Goal: Task Accomplishment & Management: Manage account settings

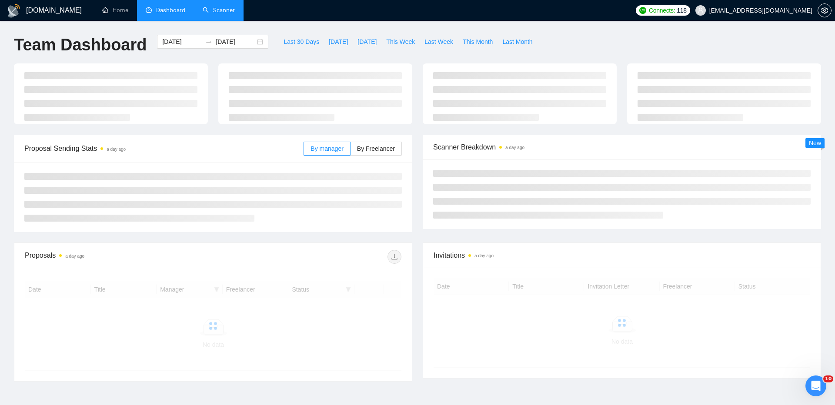
click at [211, 13] on link "Scanner" at bounding box center [219, 10] width 32 height 7
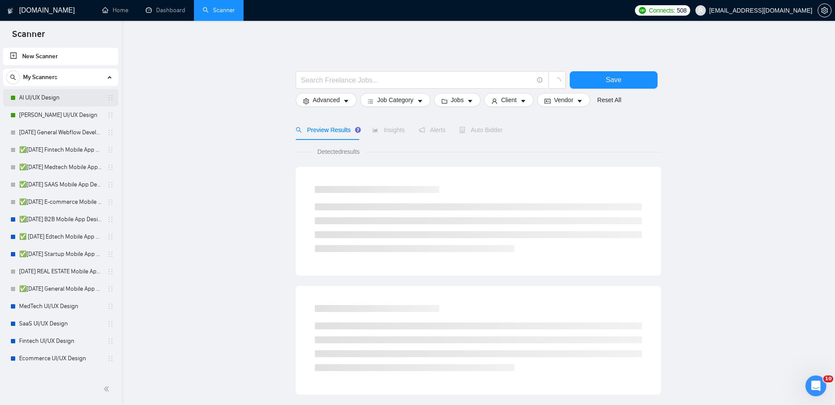
click at [47, 97] on link "AI UI/UX Design" at bounding box center [60, 97] width 83 height 17
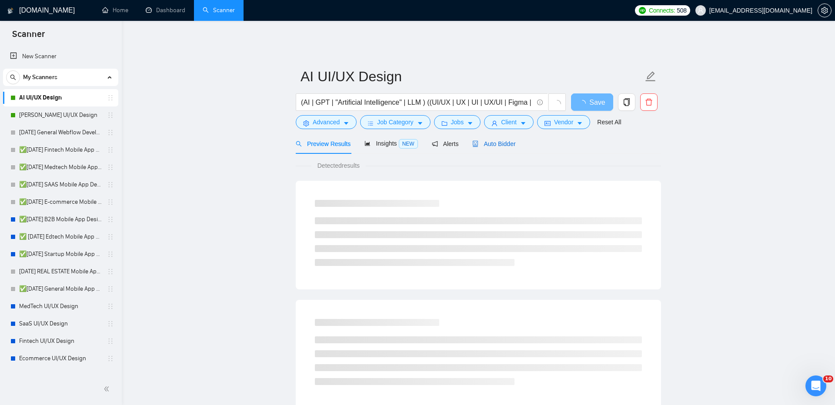
click at [509, 141] on span "Auto Bidder" at bounding box center [493, 144] width 43 height 7
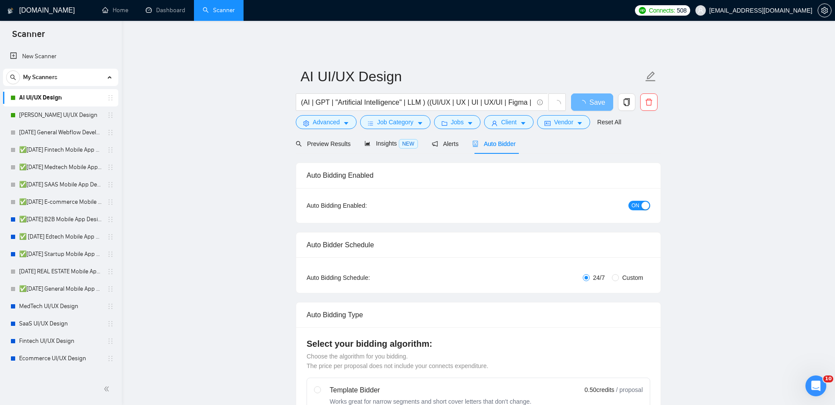
checkbox input "true"
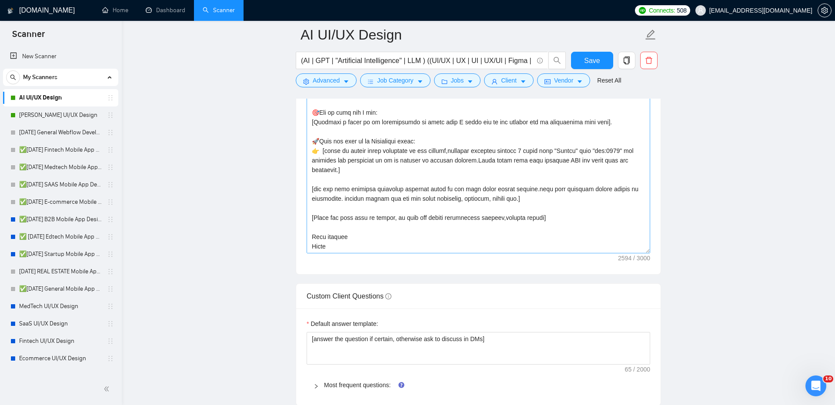
scroll to position [1108, 0]
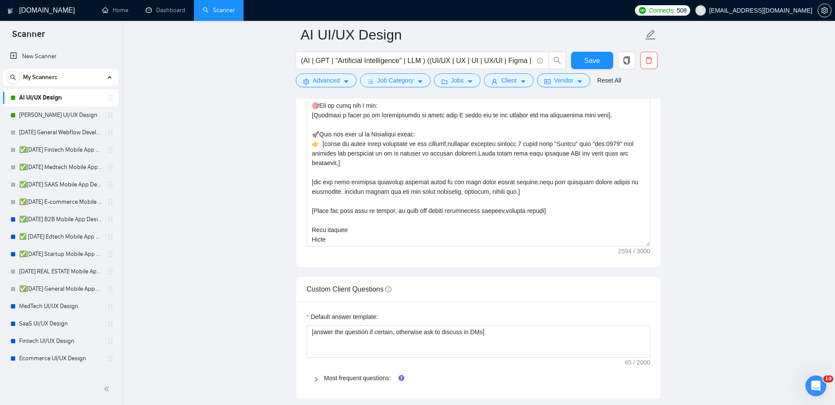
click at [349, 239] on div "Cover letter template:" at bounding box center [478, 147] width 365 height 240
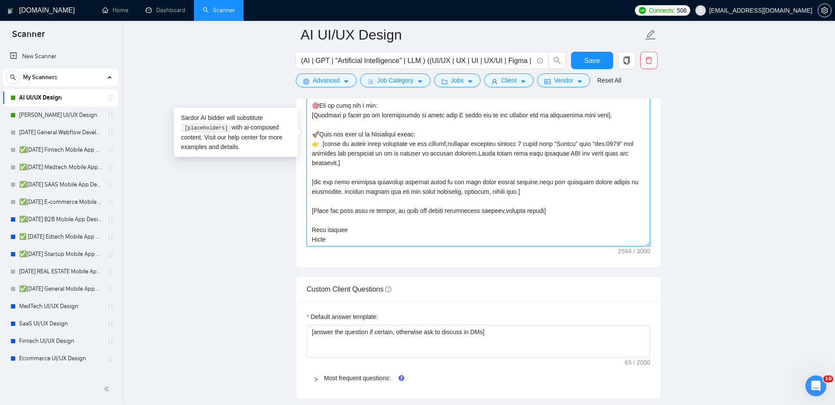
drag, startPoint x: 345, startPoint y: 233, endPoint x: 291, endPoint y: 233, distance: 54.8
click at [291, 233] on main "AI UI/UX Design (AI | GPT | "Artificial Intelligence" | LLM ) ((UI/UX | UX | UI…" at bounding box center [479, 201] width 686 height 2537
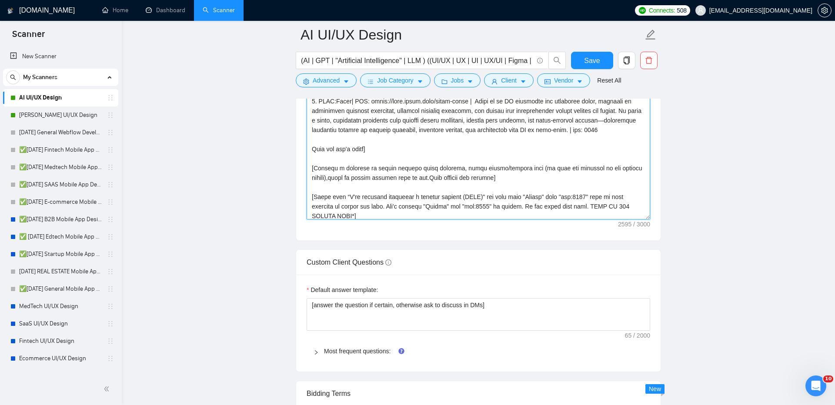
scroll to position [230, 0]
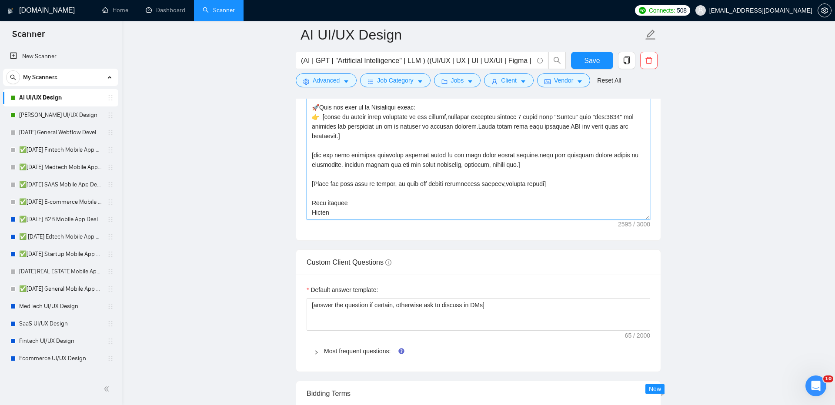
type textarea "[Folder= 1. CLNT:Moka | URL: [URL][DOMAIN_NAME] | An AI-powered EdTech LMS desi…"
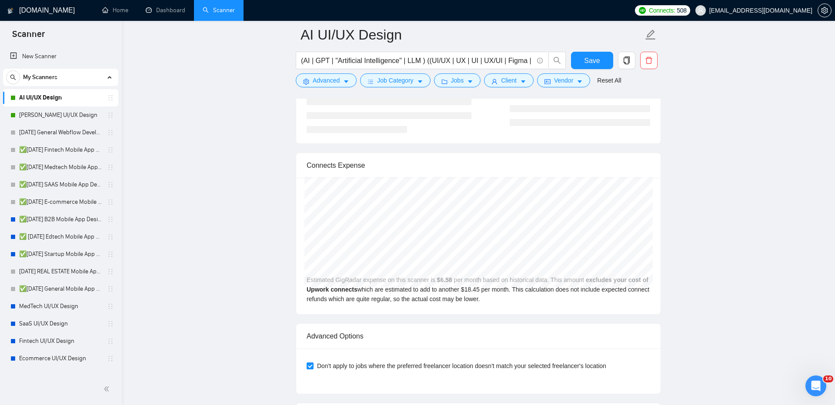
scroll to position [1891, 0]
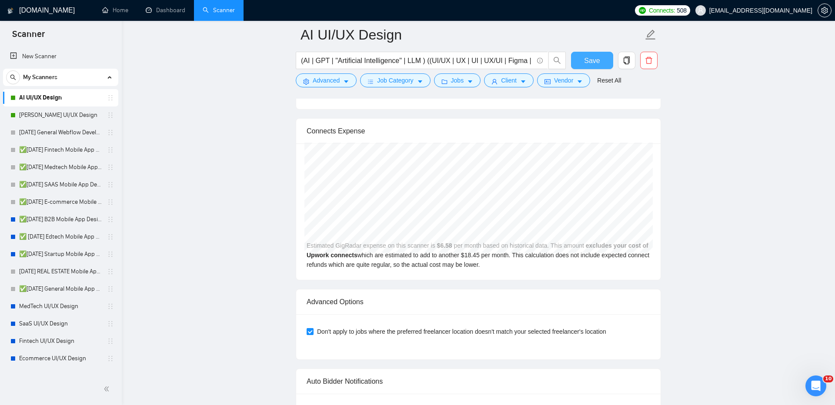
click at [595, 57] on span "Save" at bounding box center [592, 60] width 16 height 11
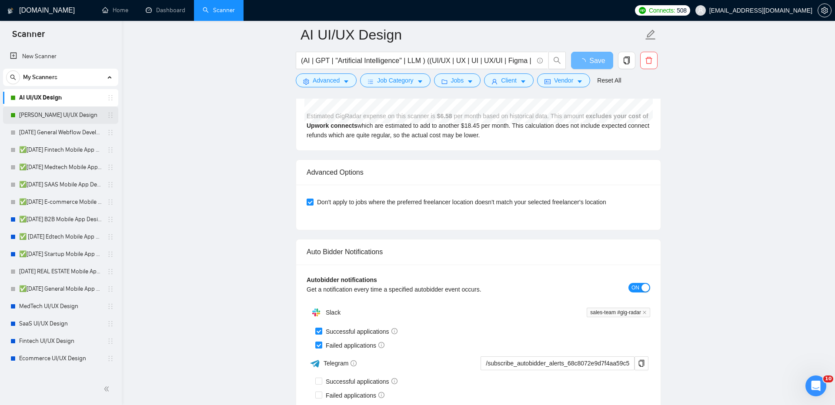
click at [37, 110] on link "[PERSON_NAME] UI/UX Design" at bounding box center [60, 115] width 83 height 17
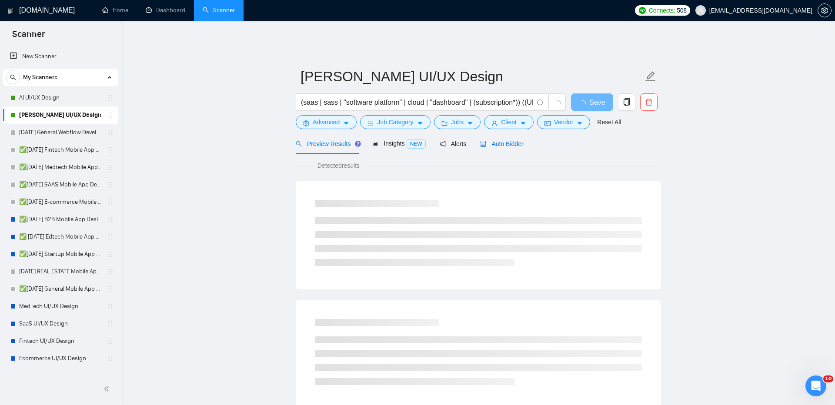
click at [509, 139] on div "Auto Bidder" at bounding box center [501, 144] width 43 height 10
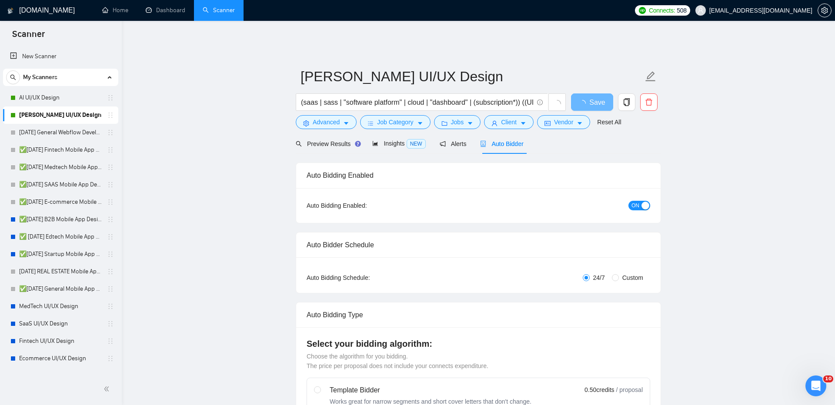
checkbox input "true"
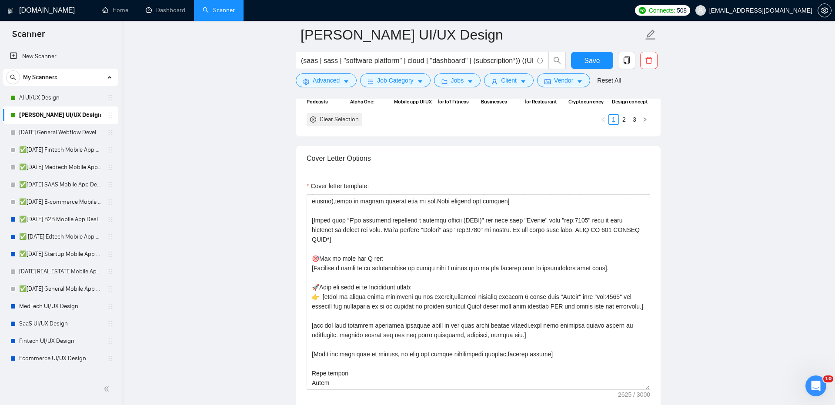
scroll to position [966, 0]
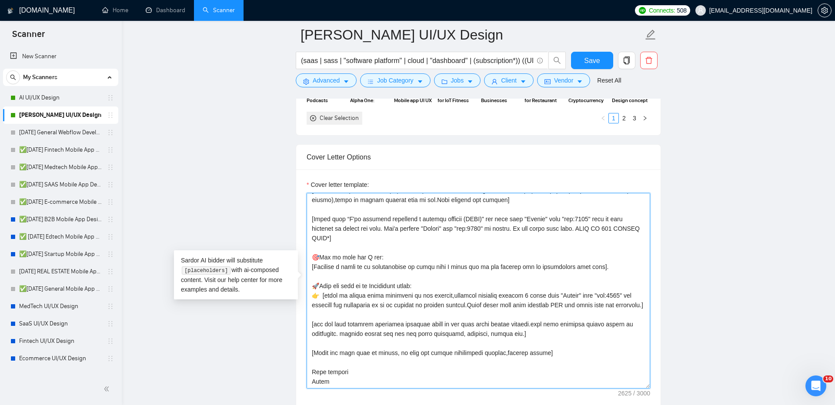
drag, startPoint x: 341, startPoint y: 374, endPoint x: 262, endPoint y: 374, distance: 78.3
click at [262, 374] on main "[PERSON_NAME] UI/UX Design (saas | sass | "software platform" | cloud | "dashbo…" at bounding box center [479, 370] width 686 height 2590
type textarea "[Folder= 1. CLNT:ZooPlus mobile | URL: https://[DOMAIN_NAME]/figma-zoo-plus-mob…"
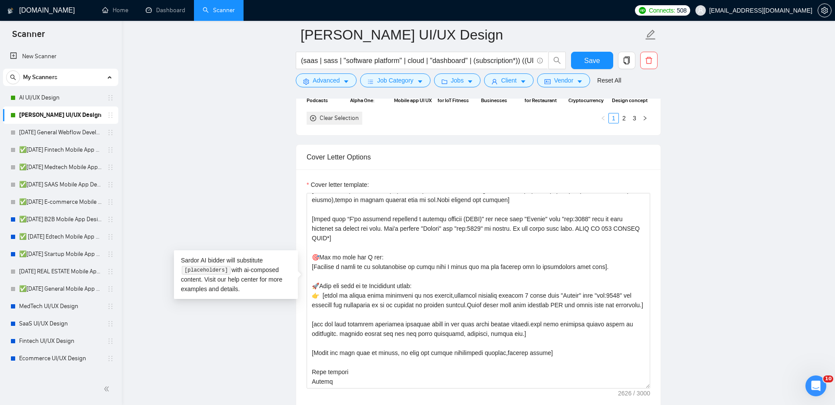
click at [589, 69] on div "Save" at bounding box center [592, 63] width 46 height 22
click at [591, 63] on span "Save" at bounding box center [592, 60] width 16 height 11
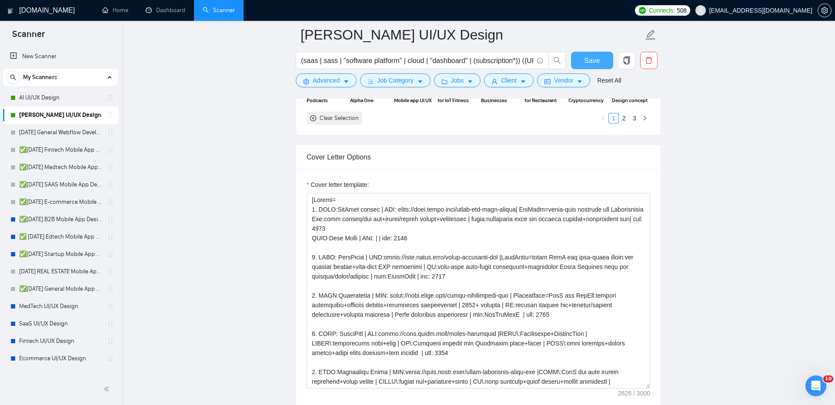
click at [594, 63] on span "Save" at bounding box center [592, 60] width 16 height 11
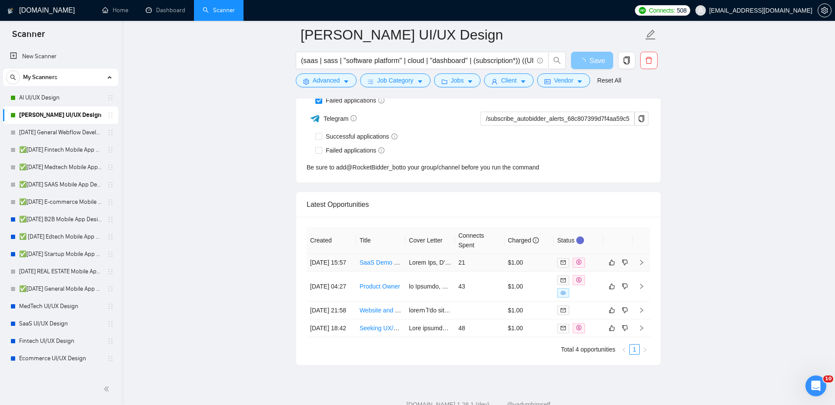
scroll to position [2305, 0]
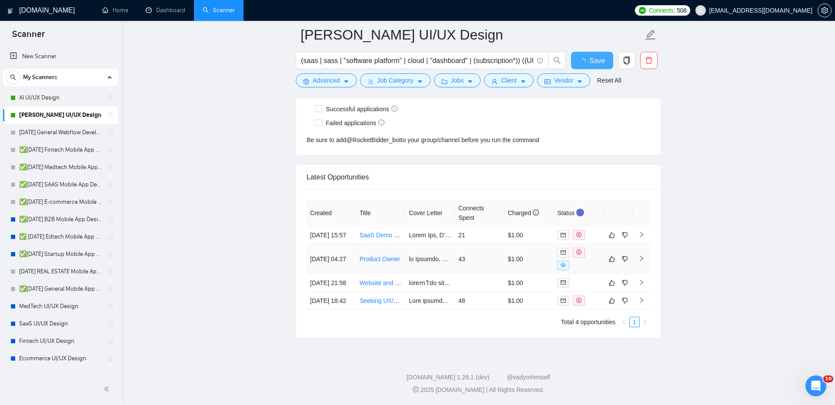
checkbox input "true"
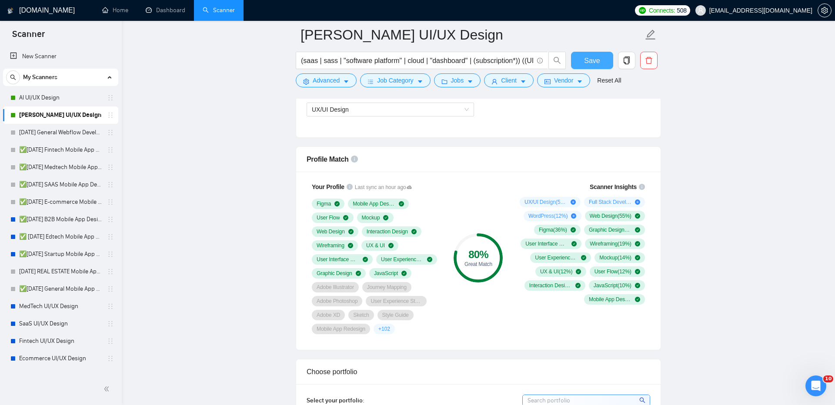
scroll to position [524, 0]
click at [47, 99] on link "AI UI/UX Design" at bounding box center [60, 97] width 83 height 17
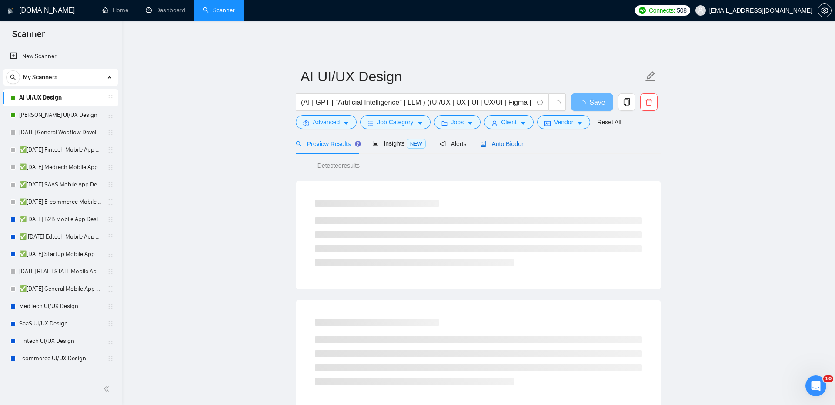
click at [505, 141] on span "Auto Bidder" at bounding box center [501, 144] width 43 height 7
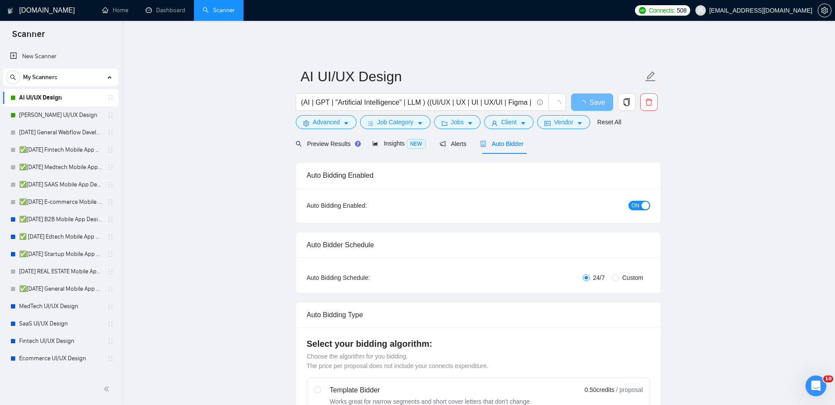
checkbox input "true"
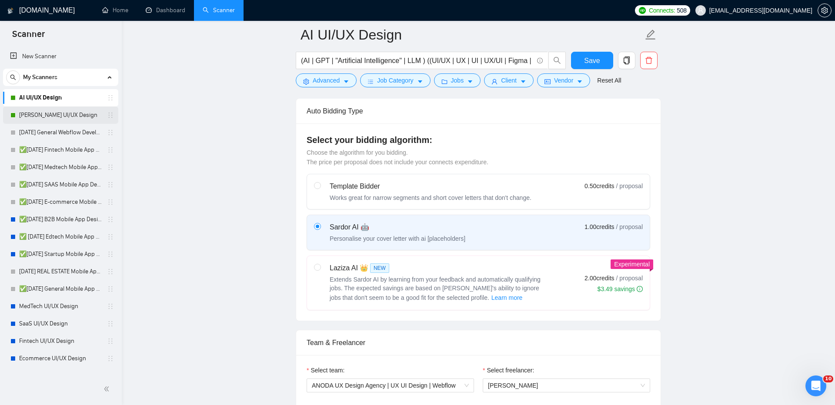
click at [71, 118] on link "[PERSON_NAME] UI/UX Design" at bounding box center [60, 115] width 83 height 17
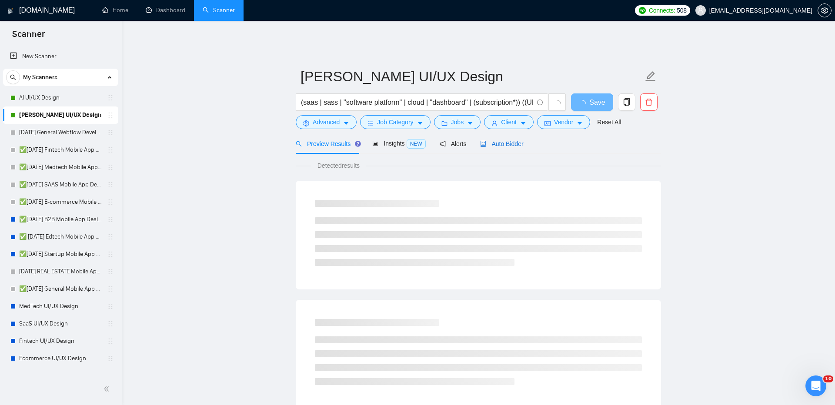
click at [509, 141] on span "Auto Bidder" at bounding box center [501, 144] width 43 height 7
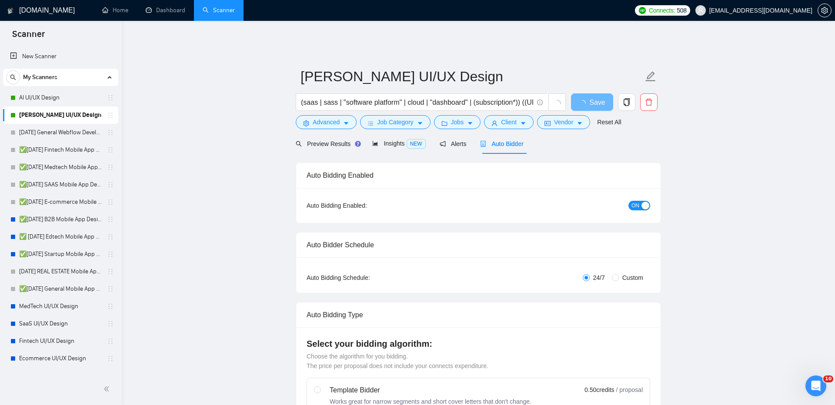
checkbox input "true"
click at [163, 7] on link "Dashboard" at bounding box center [166, 10] width 40 height 7
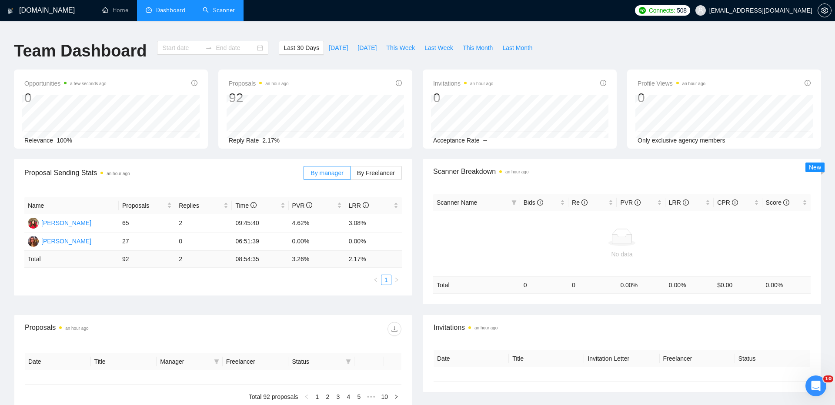
type input "[DATE]"
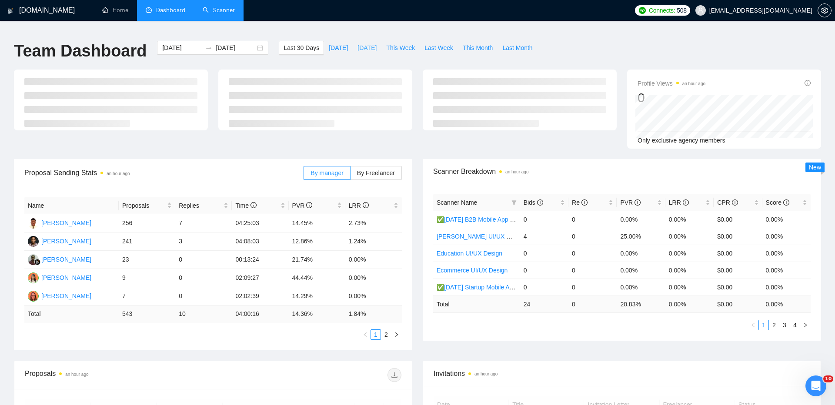
click at [363, 43] on span "[DATE]" at bounding box center [367, 48] width 19 height 10
type input "[DATE]"
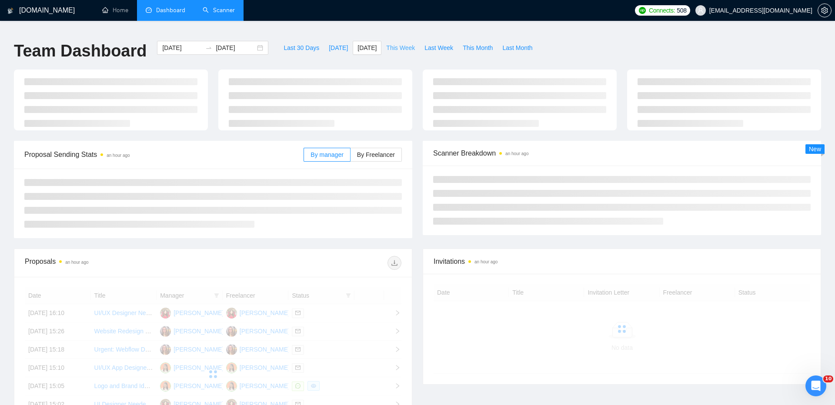
click at [399, 43] on span "This Week" at bounding box center [400, 48] width 29 height 10
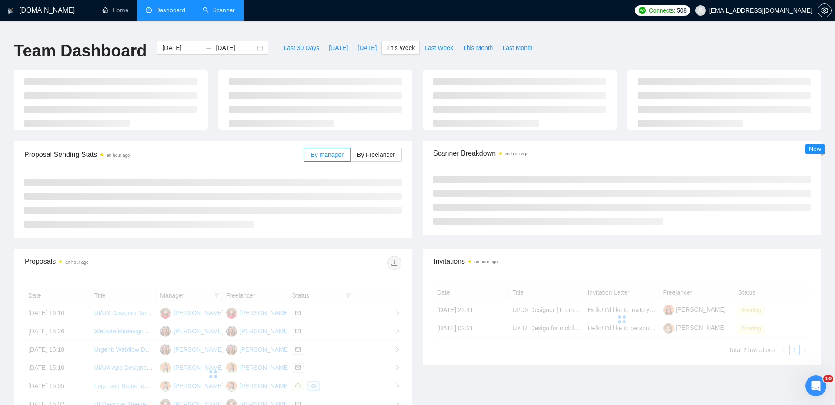
type input "[DATE]"
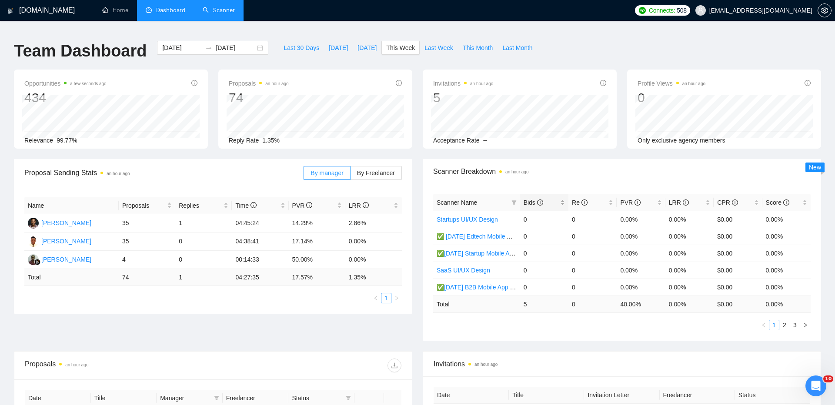
click at [532, 199] on span "Bids" at bounding box center [534, 202] width 20 height 7
